Goal: Task Accomplishment & Management: Use online tool/utility

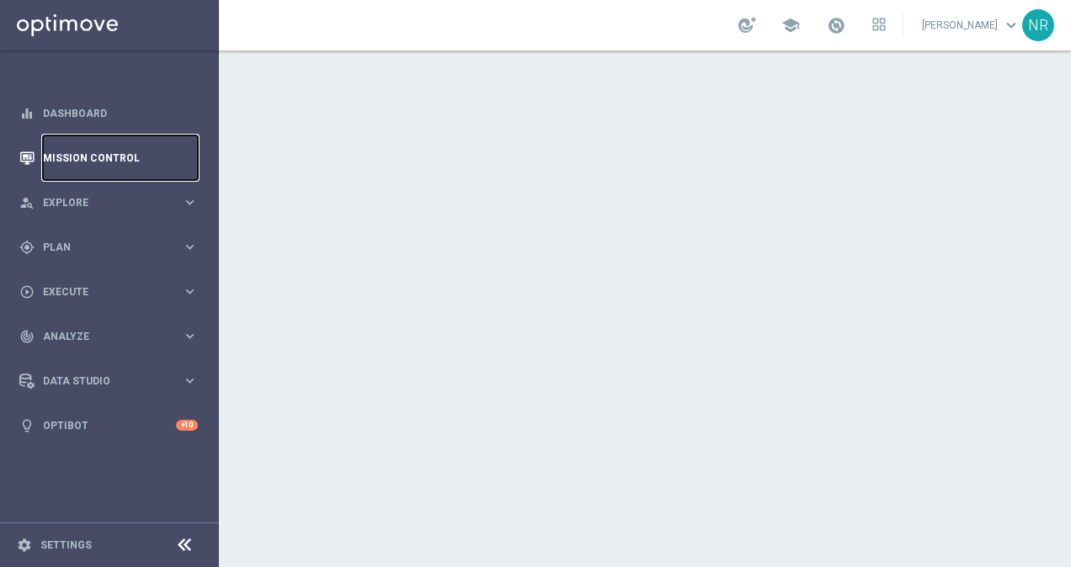
click at [84, 153] on link "Mission Control" at bounding box center [120, 158] width 155 height 45
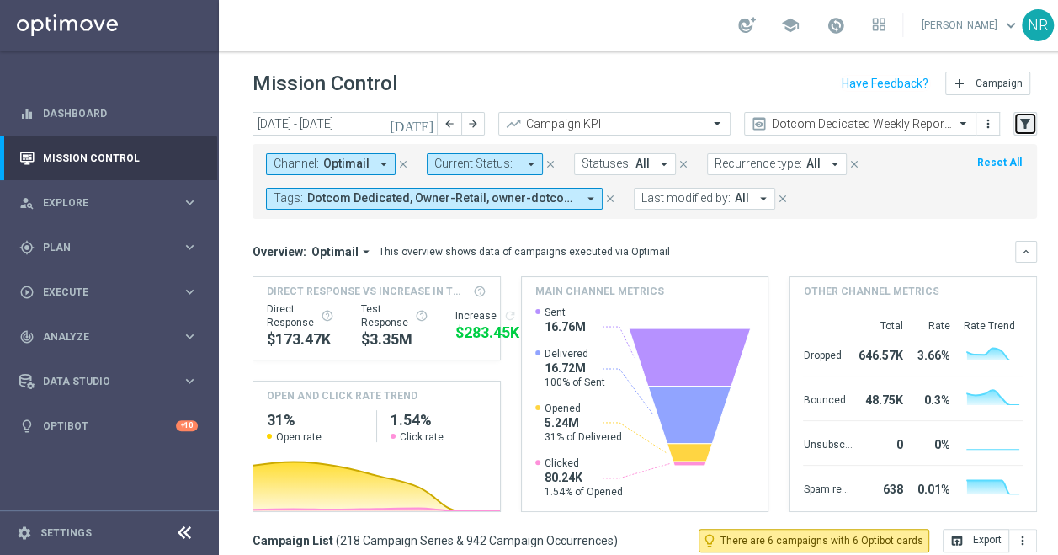
click at [1029, 120] on icon "filter_alt" at bounding box center [1025, 123] width 15 height 15
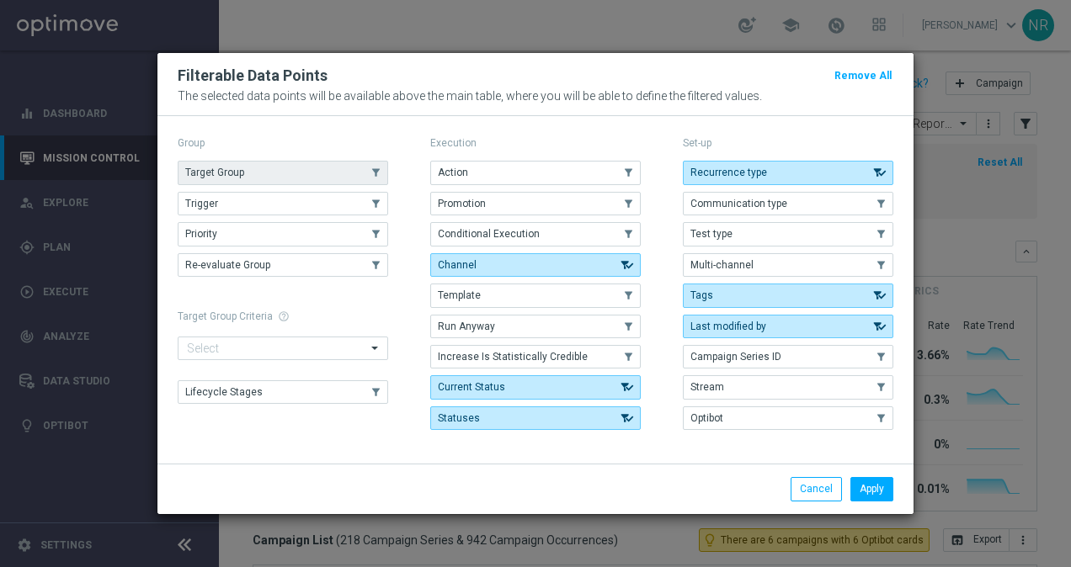
click at [308, 178] on button "Target Group" at bounding box center [283, 173] width 210 height 24
click at [867, 483] on button "Apply" at bounding box center [871, 489] width 43 height 24
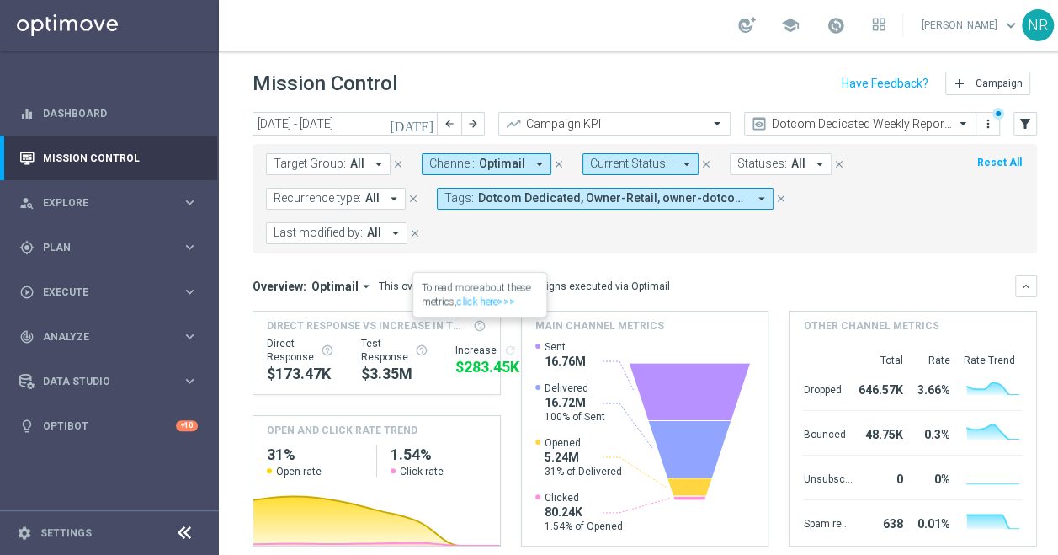
click at [332, 160] on span "Target Group:" at bounding box center [310, 164] width 72 height 14
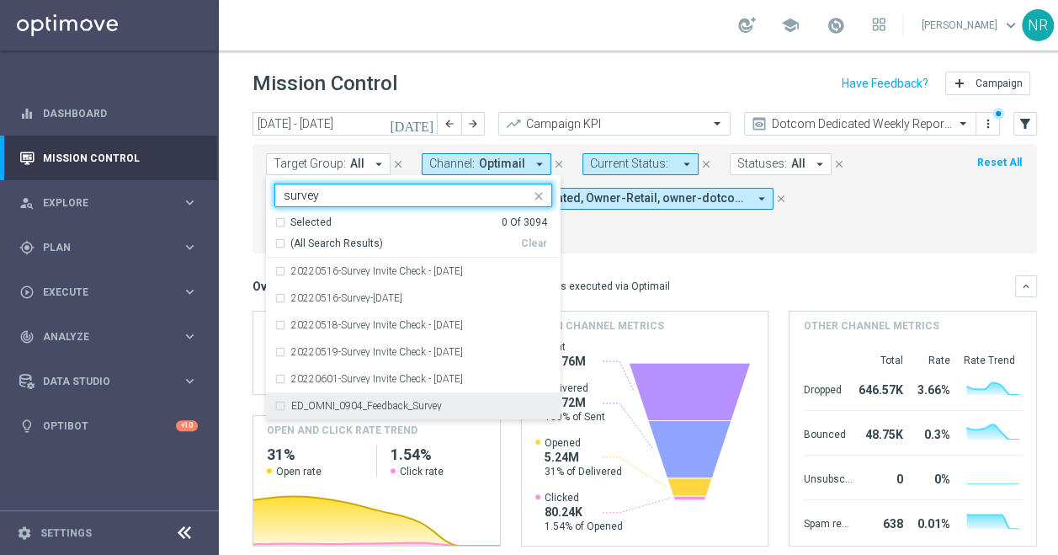
click at [391, 407] on label "ED_OMNI_0904_Feedback_Survey" at bounding box center [366, 406] width 151 height 10
type input "survey"
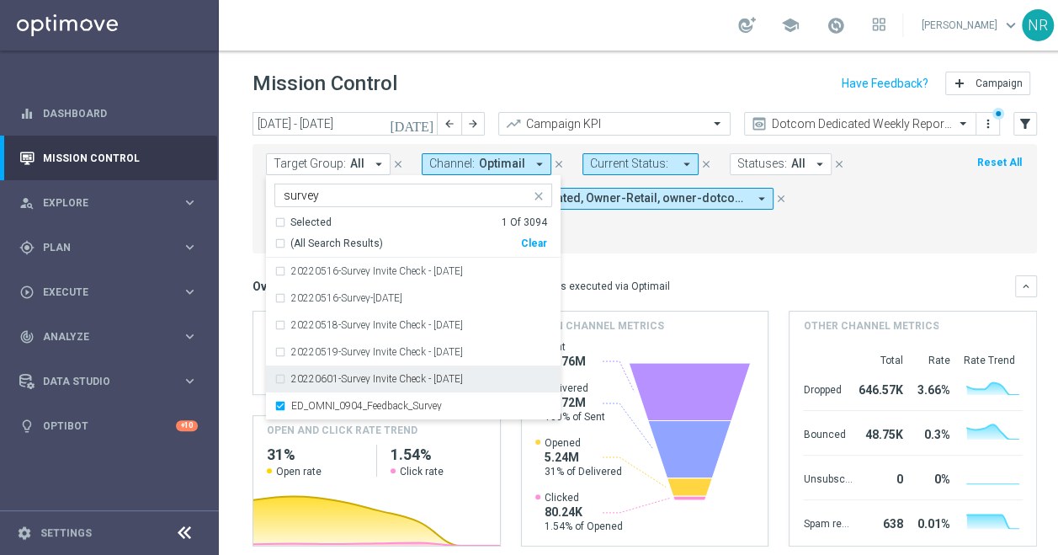
click at [692, 275] on div "Overview: Optimail arrow_drop_down This overview shows data of campaigns execut…" at bounding box center [645, 286] width 785 height 22
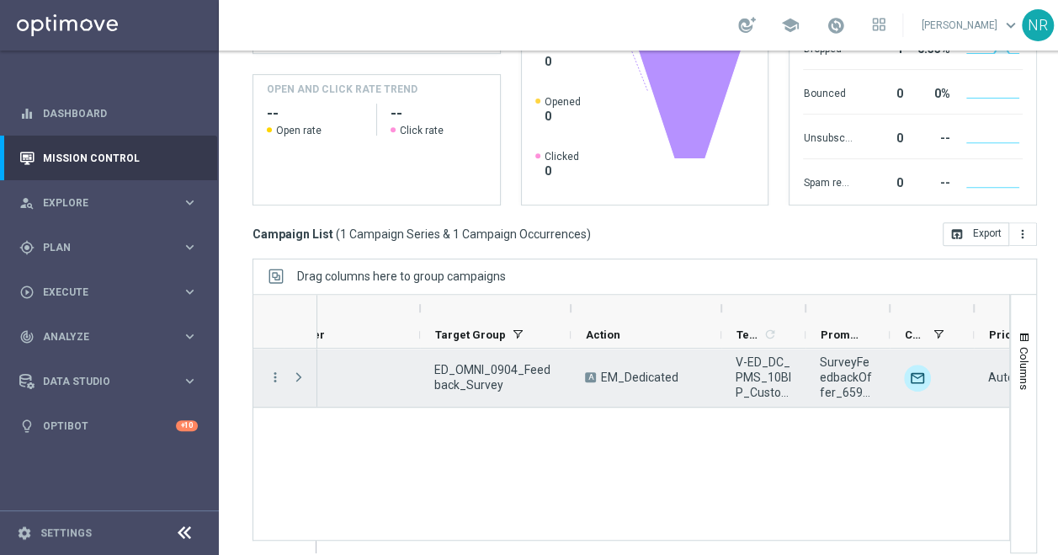
scroll to position [0, 215]
click at [296, 374] on span at bounding box center [298, 376] width 15 height 13
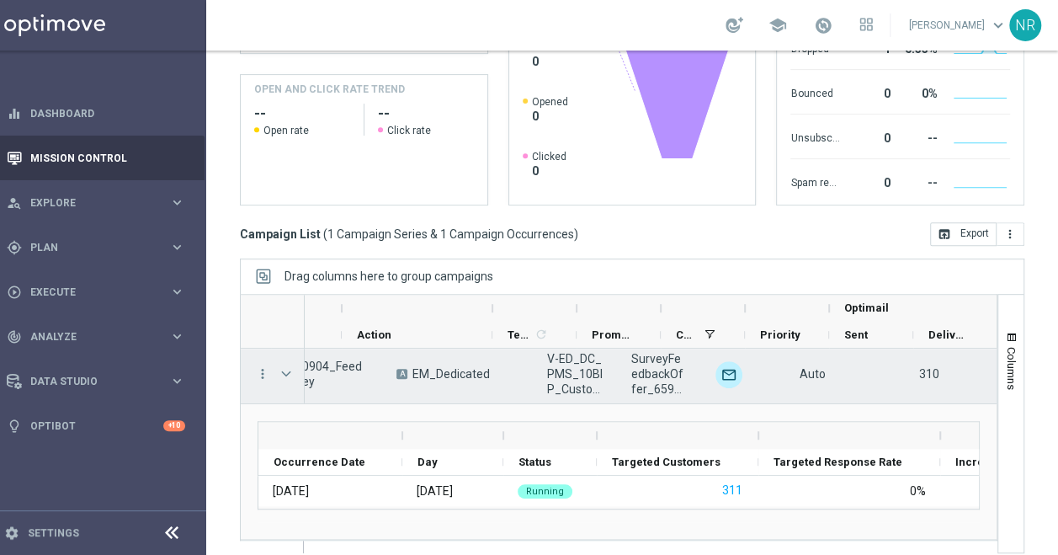
scroll to position [0, 391]
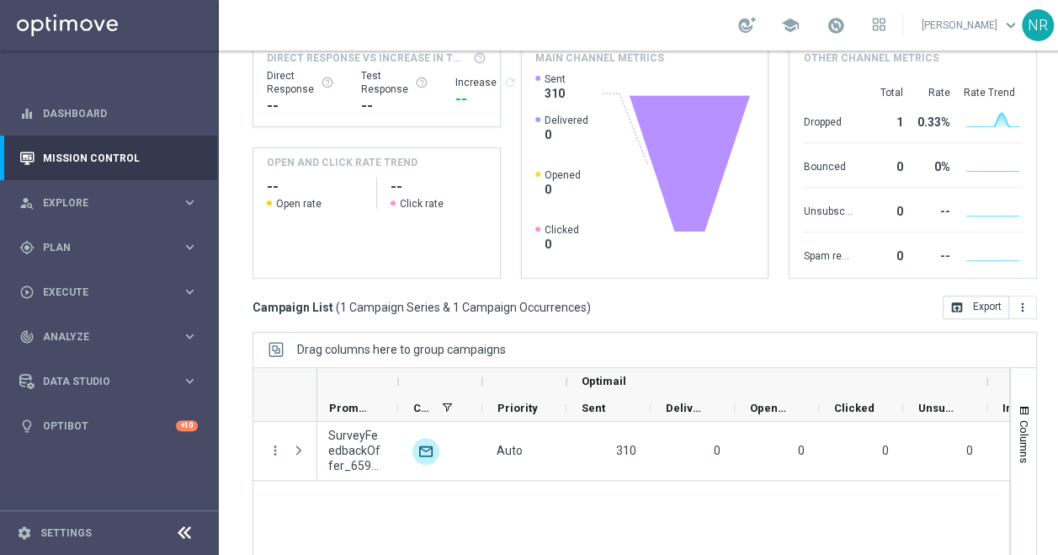
drag, startPoint x: 0, startPoint y: 237, endPoint x: 1070, endPoint y: 263, distance: 1070.2
click at [0, 237] on html "equalizer Dashboard Mission Control" at bounding box center [529, 277] width 1058 height 555
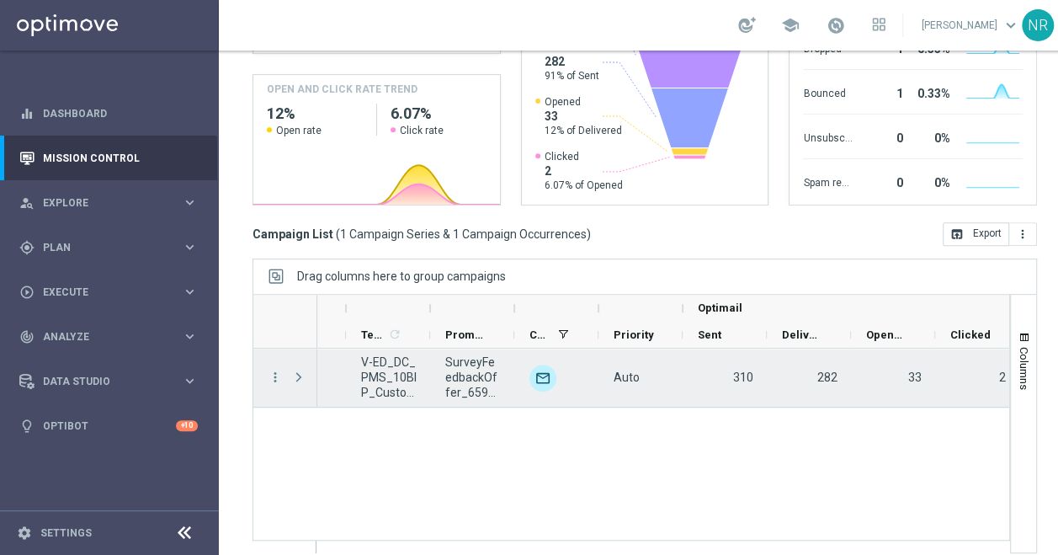
scroll to position [0, 772]
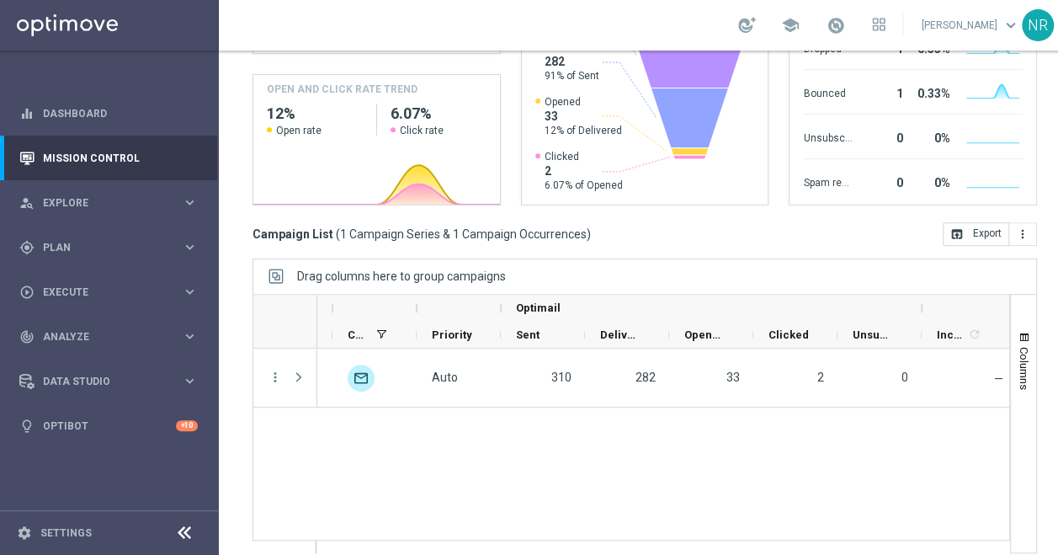
click at [748, 236] on div "Campaign List ( 1 Campaign Series & 1 Campaign Occurrences ) open_in_browser Ex…" at bounding box center [645, 234] width 785 height 24
